Goal: Task Accomplishment & Management: Complete application form

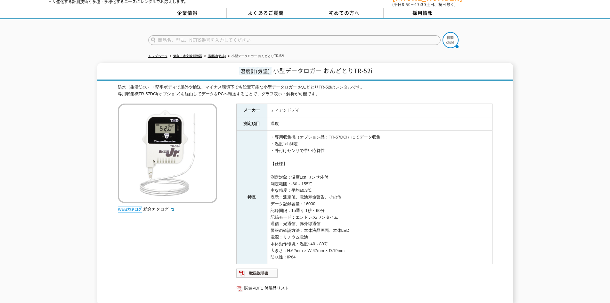
scroll to position [32, 0]
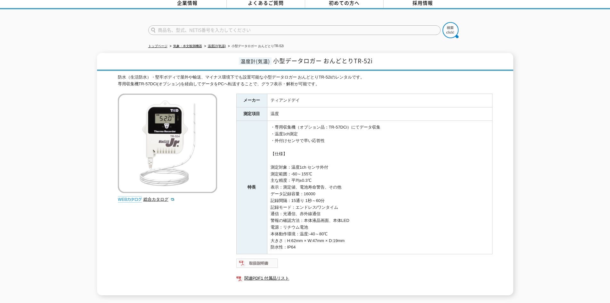
click at [267, 261] on img at bounding box center [257, 263] width 42 height 10
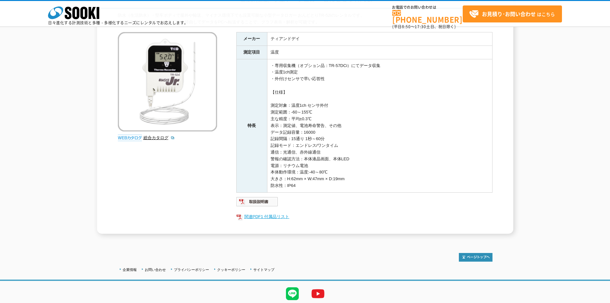
click at [262, 217] on link "関連PDF1 付属品リスト" at bounding box center [364, 216] width 256 height 8
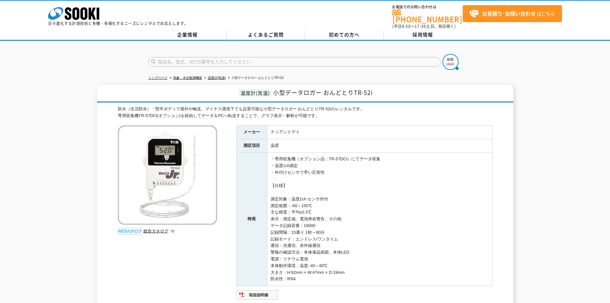
scroll to position [0, 0]
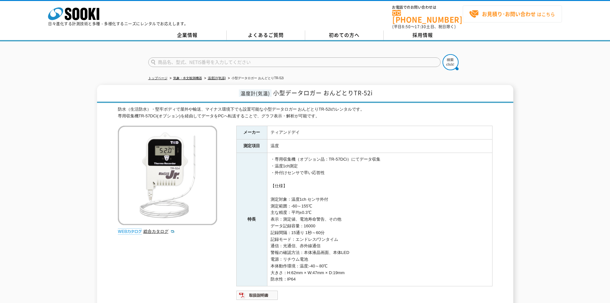
click at [526, 14] on strong "お見積り･お問い合わせ" at bounding box center [509, 14] width 54 height 8
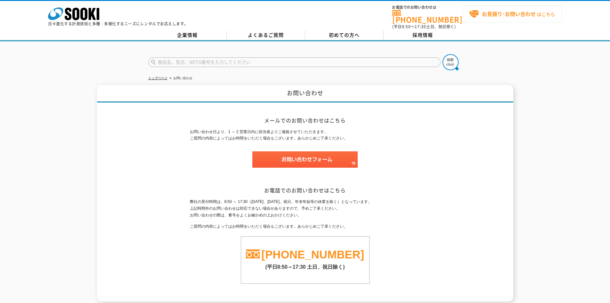
click at [520, 12] on strong "お見積り･お問い合わせ" at bounding box center [509, 14] width 54 height 8
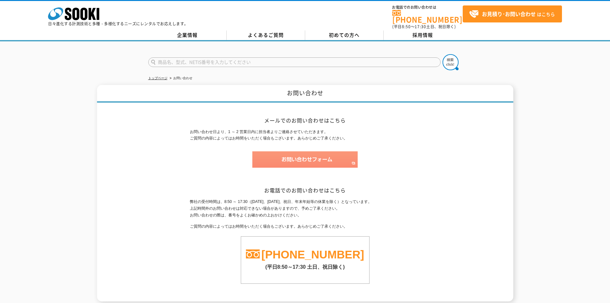
click at [314, 157] on img at bounding box center [304, 159] width 105 height 16
